Goal: Find specific page/section: Find specific page/section

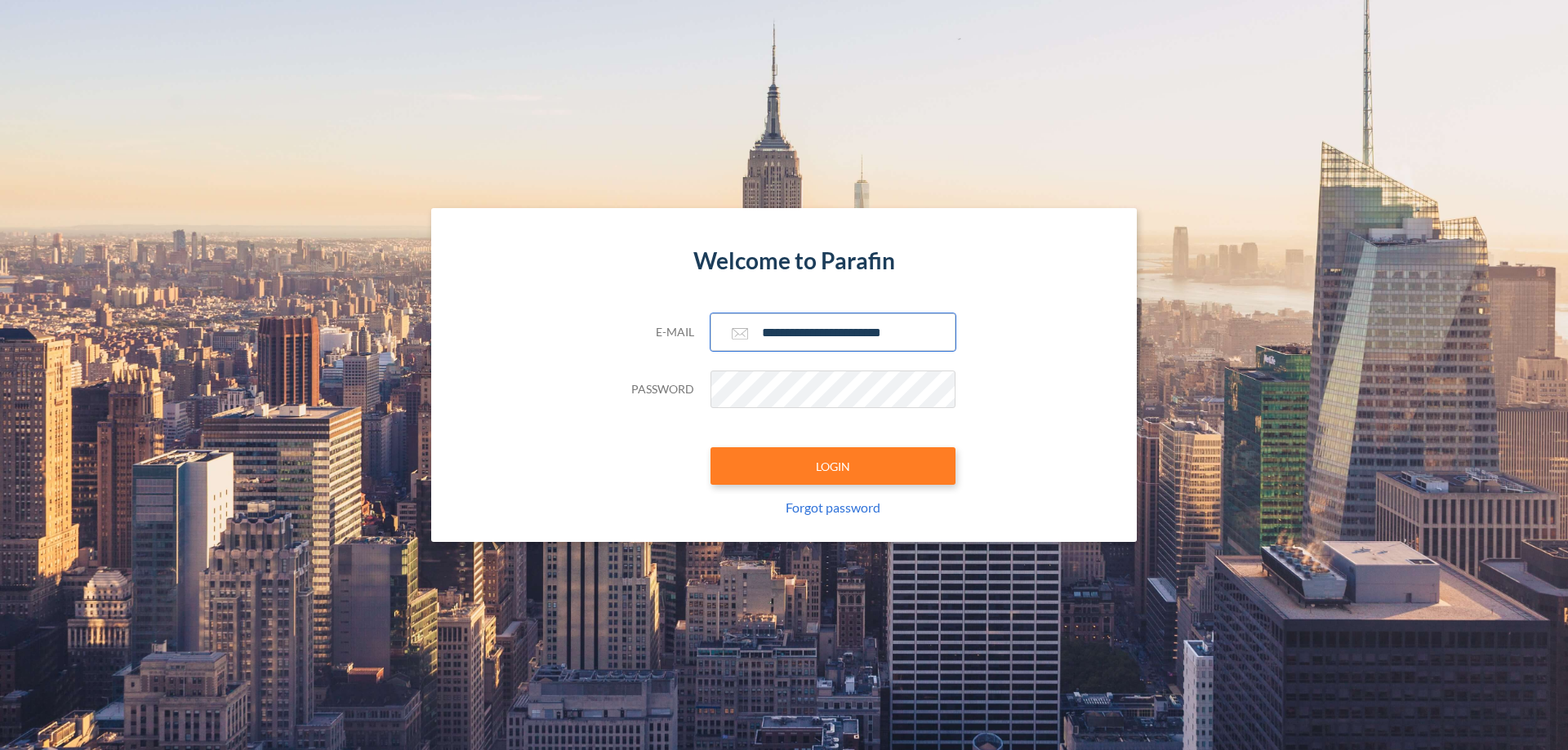
type input "**********"
click at [833, 466] on button "LOGIN" at bounding box center [832, 466] width 245 height 38
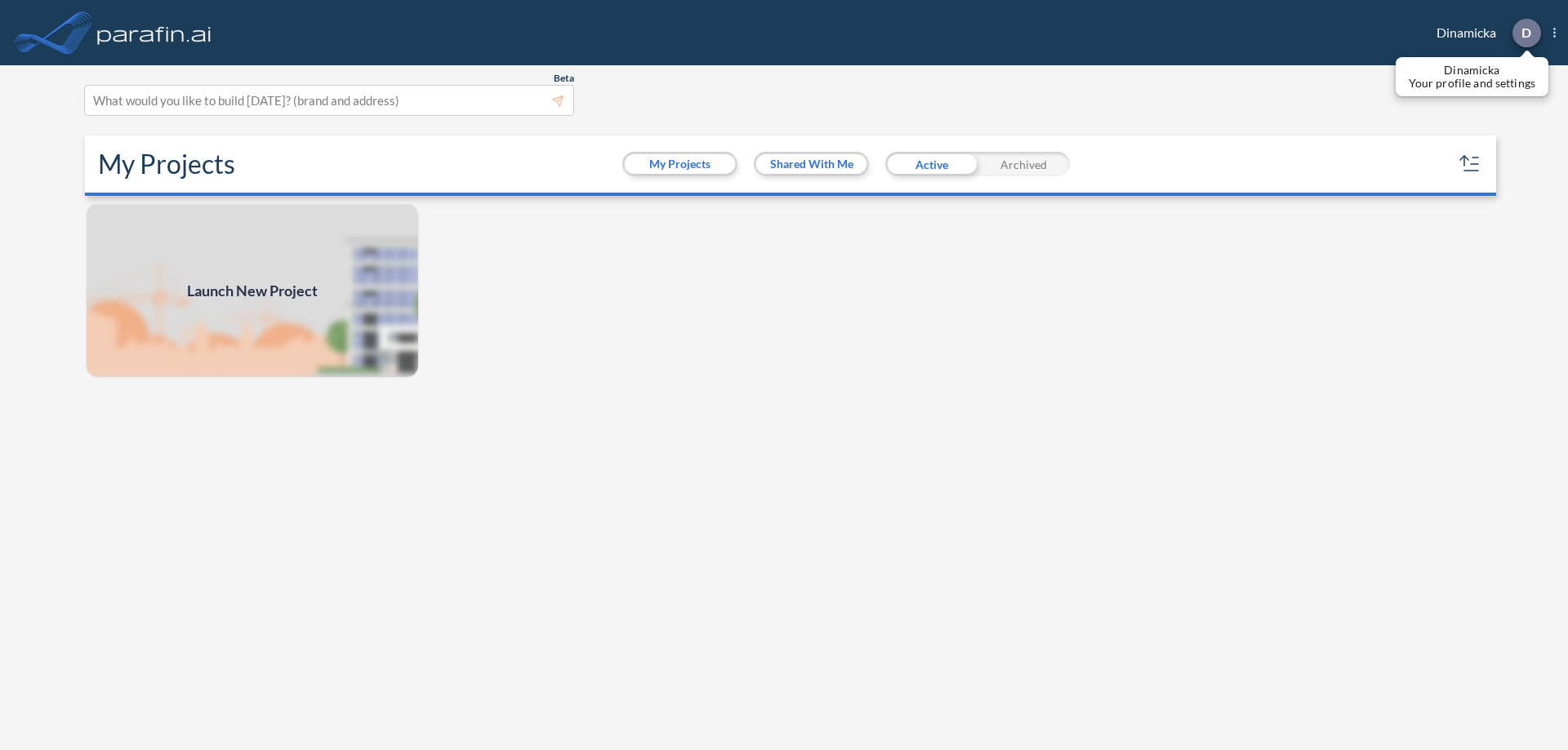
click at [1525, 33] on p "D" at bounding box center [1526, 32] width 10 height 14
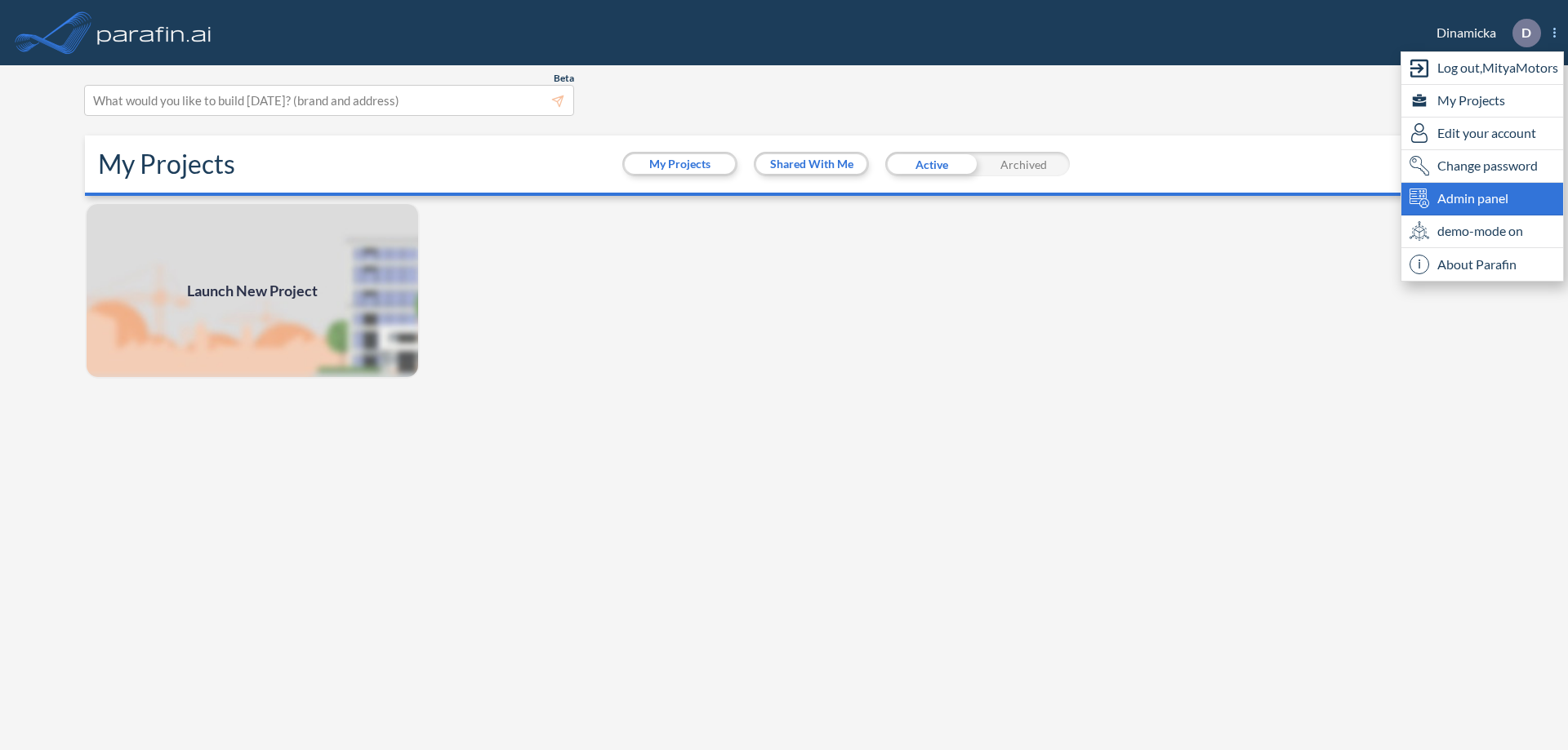
click at [1482, 198] on span "Admin panel" at bounding box center [1472, 198] width 71 height 19
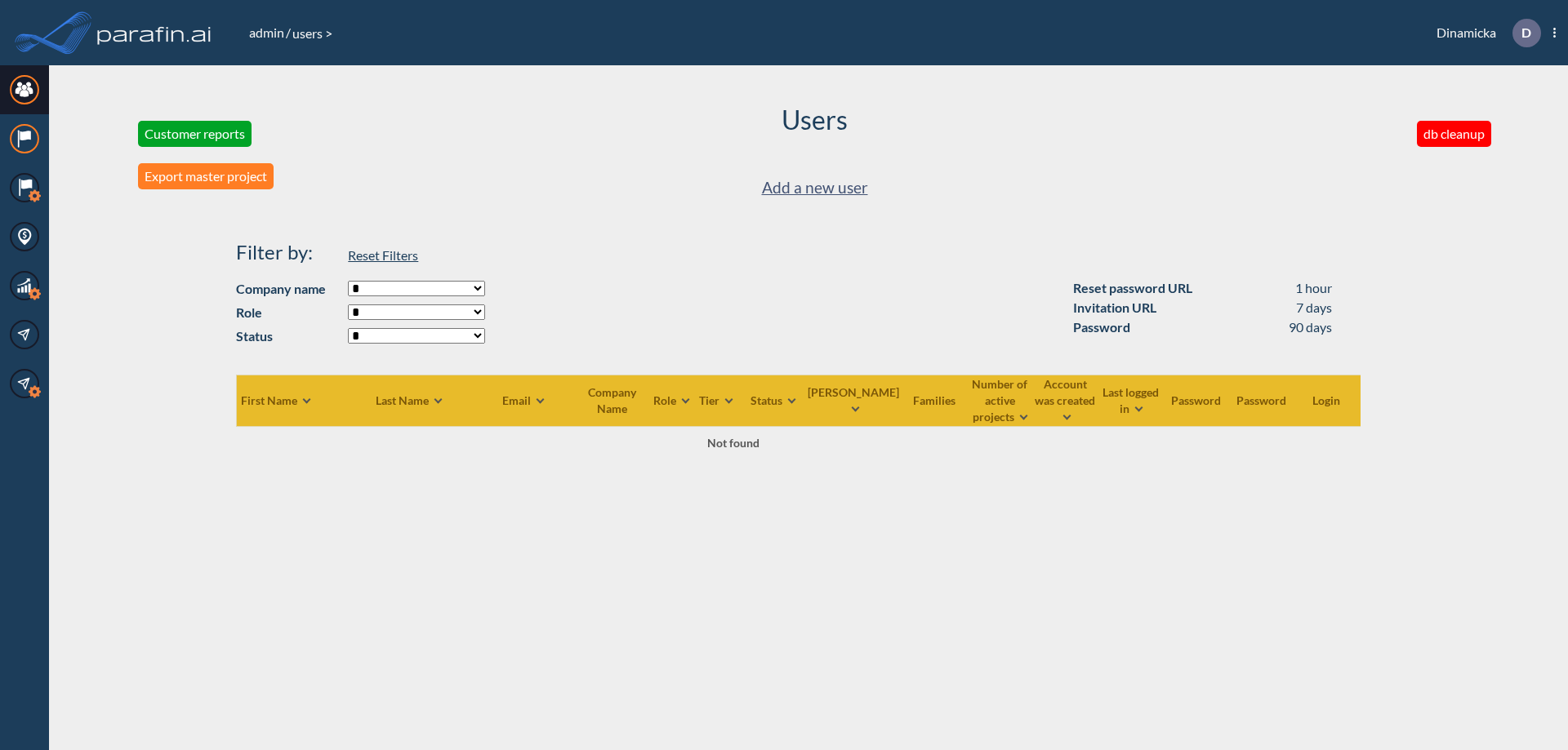
click at [24, 139] on icon at bounding box center [24, 135] width 11 height 10
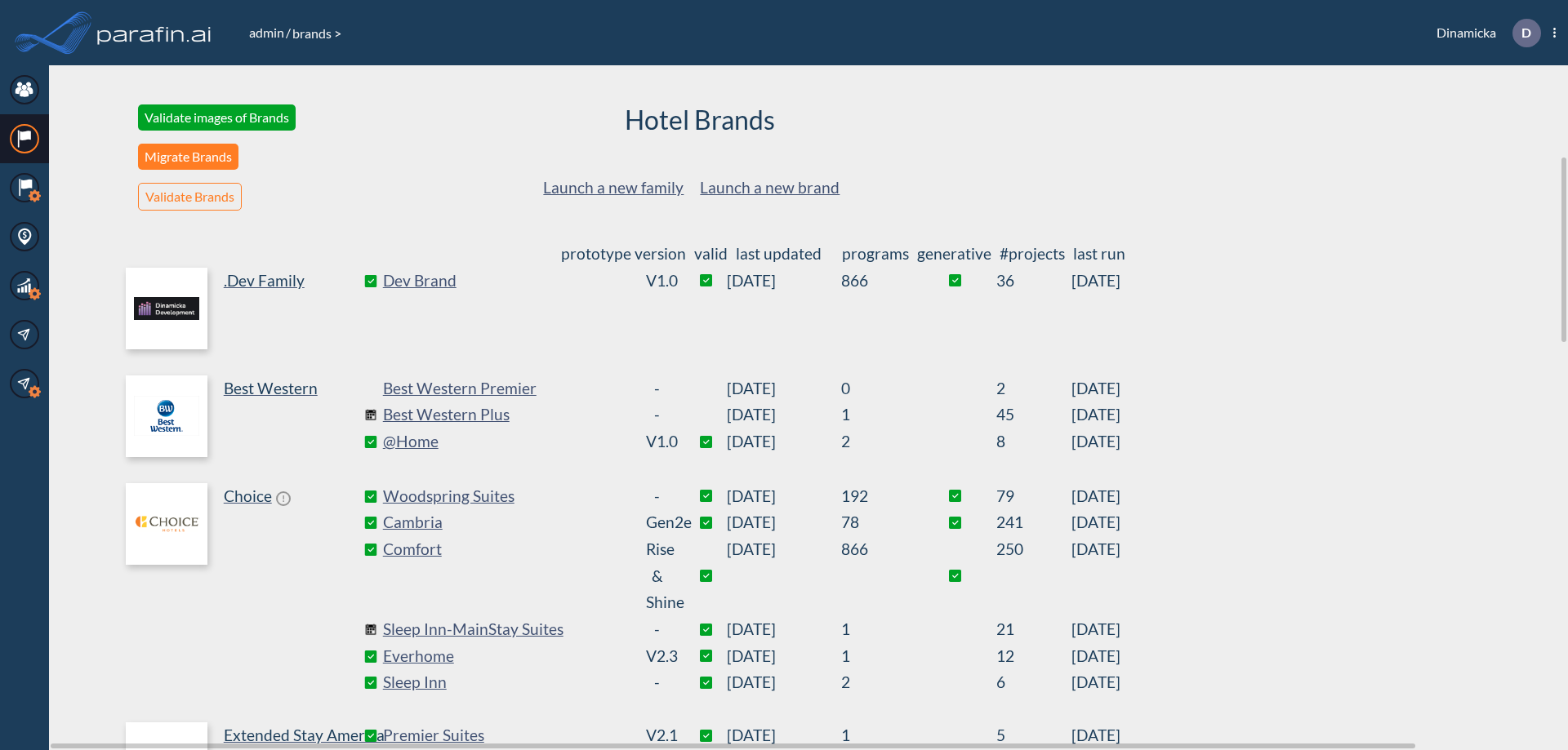
scroll to position [336, 0]
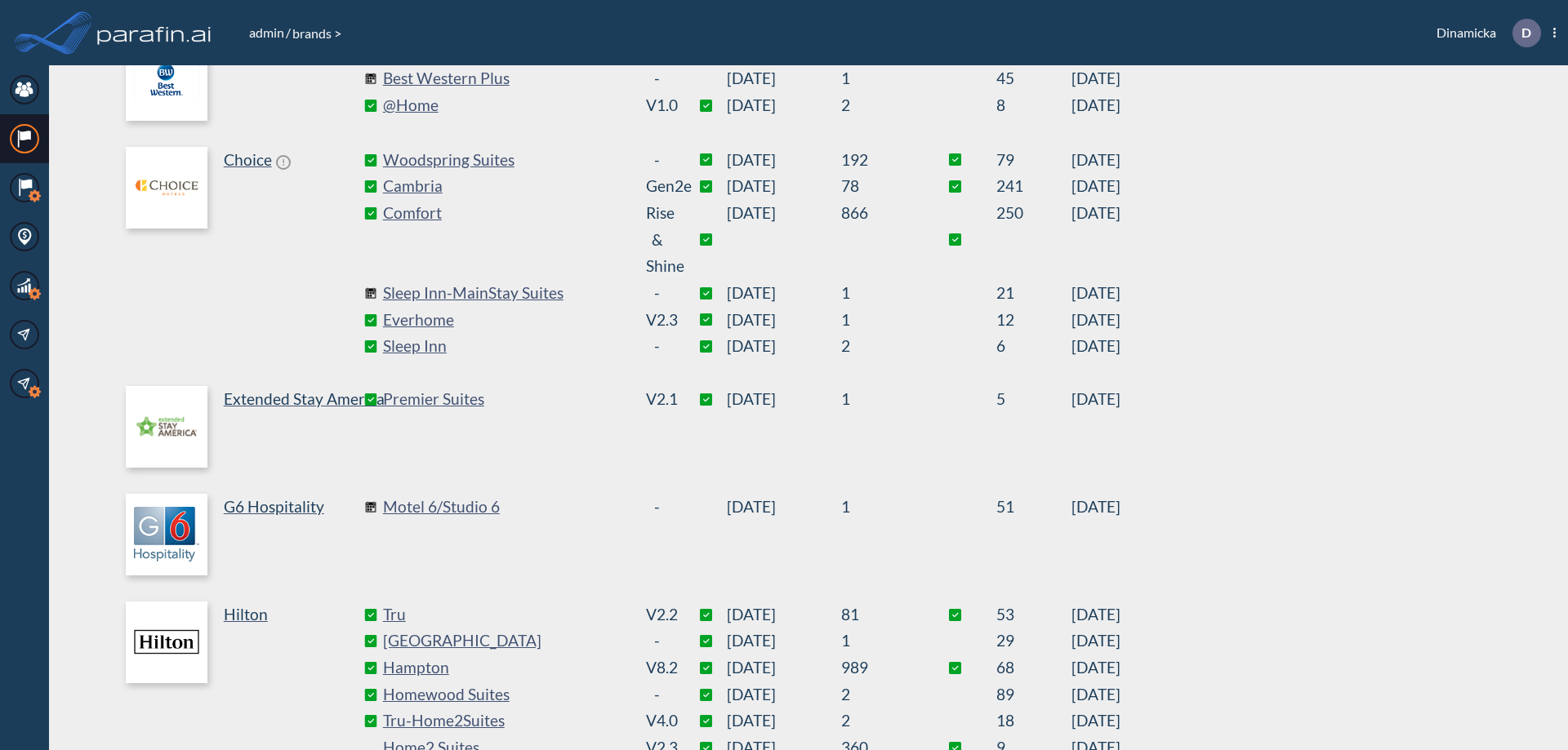
click at [505, 78] on link "Best Western Plus" at bounding box center [505, 79] width 245 height 27
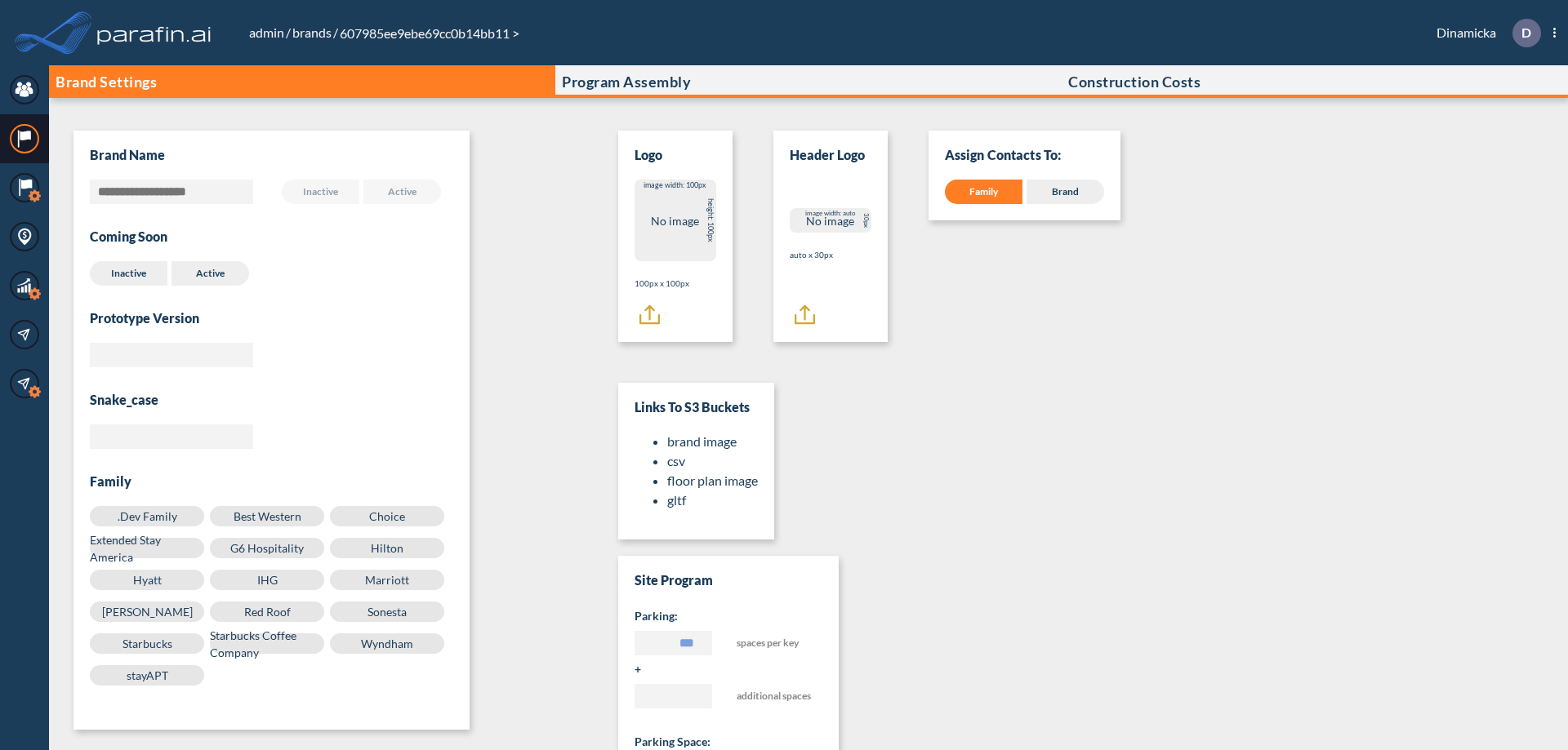
scroll to position [16, 0]
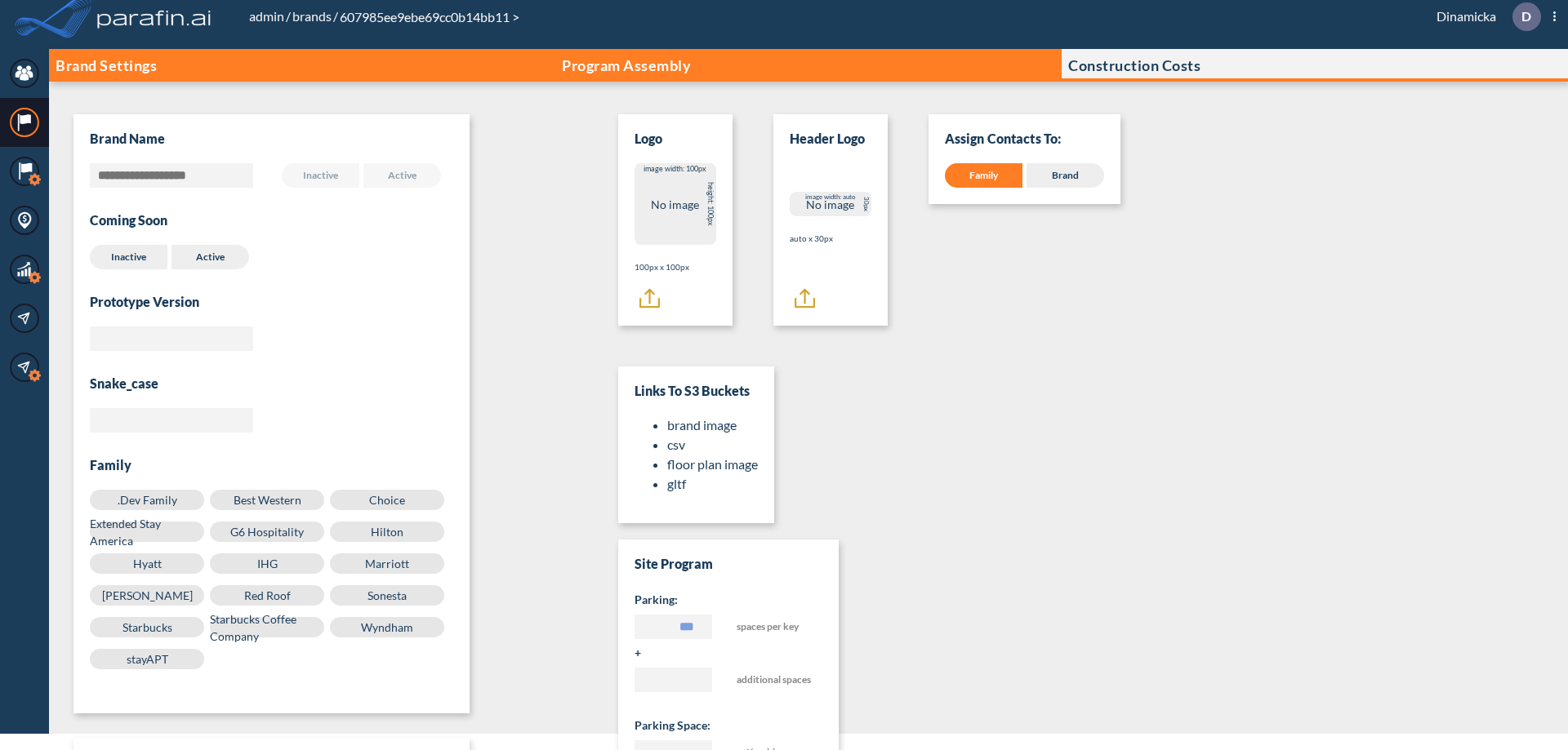
click at [626, 66] on p "Program Assembly" at bounding box center [626, 65] width 129 height 16
